Goal: Task Accomplishment & Management: Manage account settings

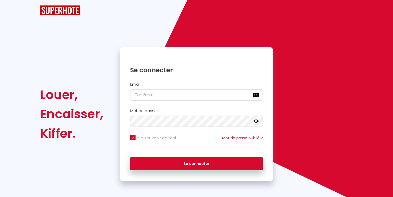
checkbox input "true"
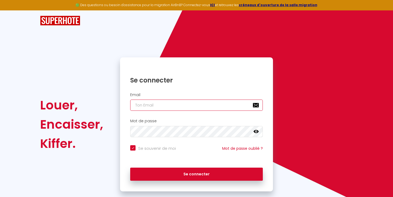
click at [169, 109] on input "email" at bounding box center [196, 105] width 133 height 11
type input "c"
checkbox input "true"
type input "co"
checkbox input "true"
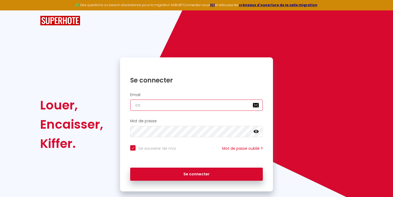
type input "con"
checkbox input "true"
type input "cont"
checkbox input "true"
type input "conta"
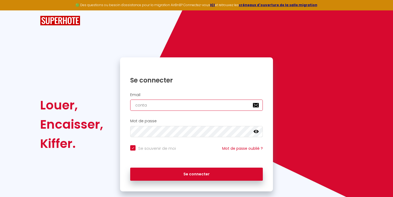
checkbox input "true"
type input "contac"
checkbox input "true"
type input "contact"
checkbox input "true"
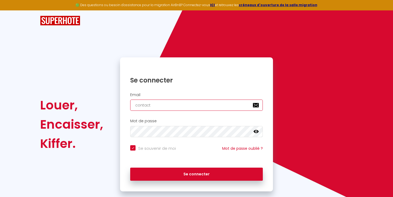
type input "contact@"
checkbox input "true"
type input "contact@z"
checkbox input "true"
type input "contact@ze"
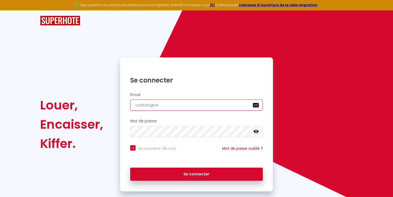
checkbox input "true"
type input "contact@zen"
checkbox input "true"
type input "contact@zenl"
checkbox input "true"
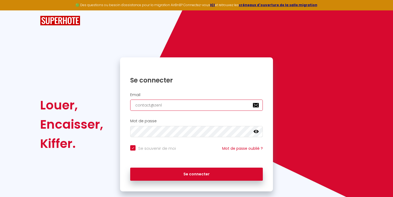
type input "contact@zenli"
checkbox input "true"
type input "contact@zenlif"
checkbox input "true"
type input "contact@zenlife"
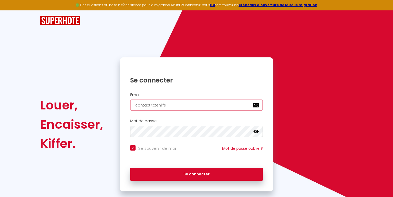
checkbox input "true"
type input "contact@zenlife-"
checkbox input "true"
type input "contact@zenlife-c"
checkbox input "true"
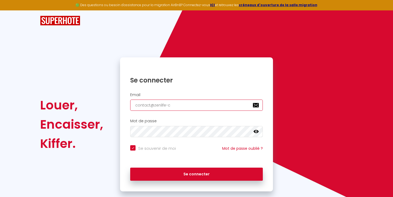
type input "contact@zenlife-co"
checkbox input "true"
type input "contact@zenlife-con"
checkbox input "true"
type input "contact@zenlife-conc"
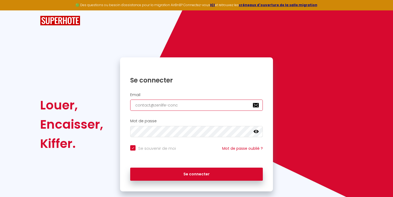
checkbox input "true"
type input "contact@zenlife-conci"
checkbox input "true"
type input "contact@zenlife-concie"
checkbox input "true"
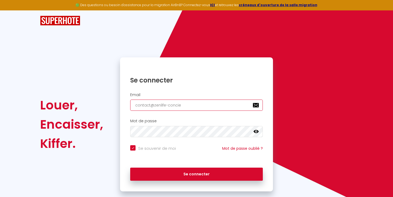
type input "contact@zenlife-concier"
checkbox input "true"
type input "contact@zenlife-concierg"
checkbox input "true"
type input "contact@zenlife-concierge"
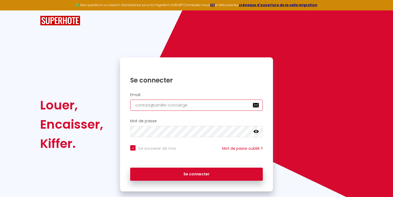
checkbox input "true"
type input "contact@zenlife-concierger"
checkbox input "true"
type input "contact@zenlife-conciergeri"
checkbox input "true"
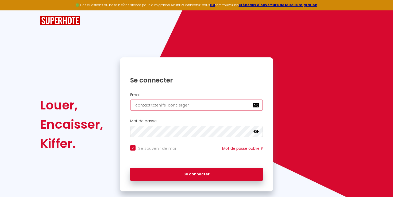
type input "contact@zenlife-conciergerie"
checkbox input "true"
type input "contact@zenlife-conciergerie."
checkbox input "true"
type input "contact@zenlife-conciergerie.c"
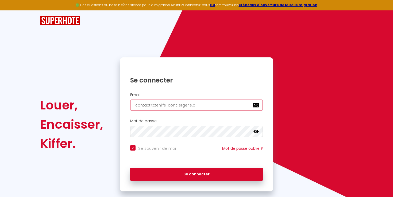
checkbox input "true"
type input "[EMAIL_ADDRESS][DOMAIN_NAME]"
checkbox input "true"
type input "[EMAIL_ADDRESS][DOMAIN_NAME]"
checkbox input "true"
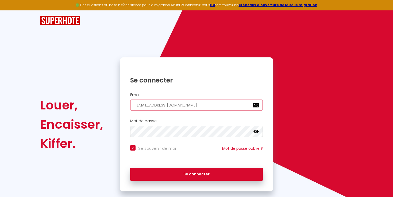
type input "[EMAIL_ADDRESS][DOMAIN_NAME]"
click at [255, 131] on icon at bounding box center [255, 131] width 5 height 3
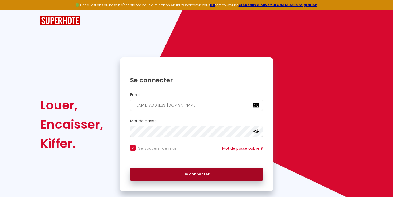
click at [162, 170] on button "Se connecter" at bounding box center [196, 174] width 133 height 13
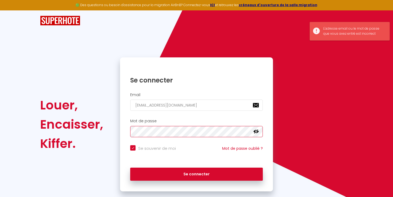
click at [130, 168] on button "Se connecter" at bounding box center [196, 174] width 133 height 13
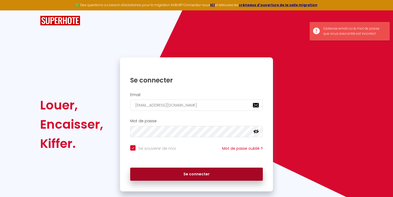
click at [166, 177] on button "Se connecter" at bounding box center [196, 174] width 133 height 13
click at [174, 179] on button "Se connecter" at bounding box center [196, 174] width 133 height 13
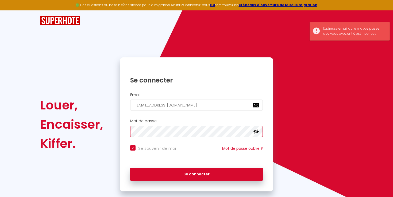
click at [130, 168] on button "Se connecter" at bounding box center [196, 174] width 133 height 13
checkbox input "true"
